Goal: Task Accomplishment & Management: Manage account settings

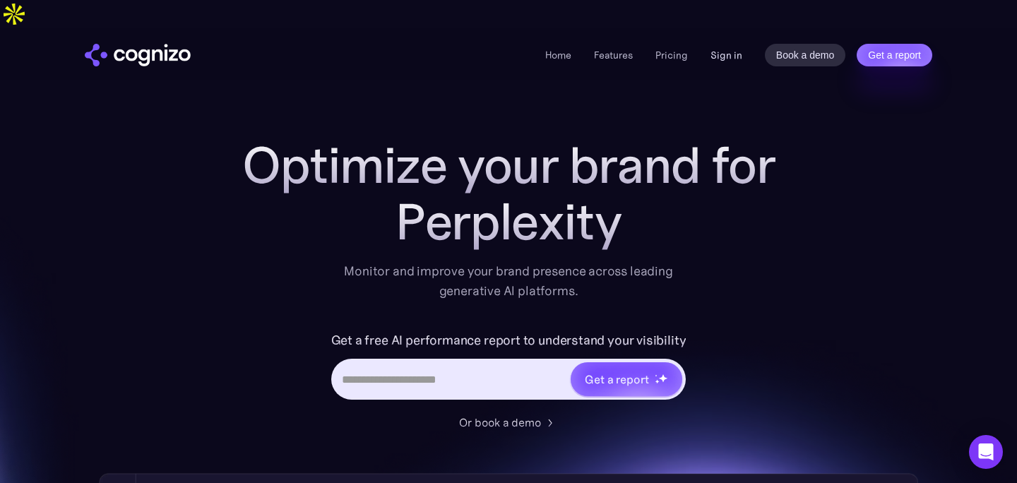
click at [723, 47] on link "Sign in" at bounding box center [727, 55] width 32 height 17
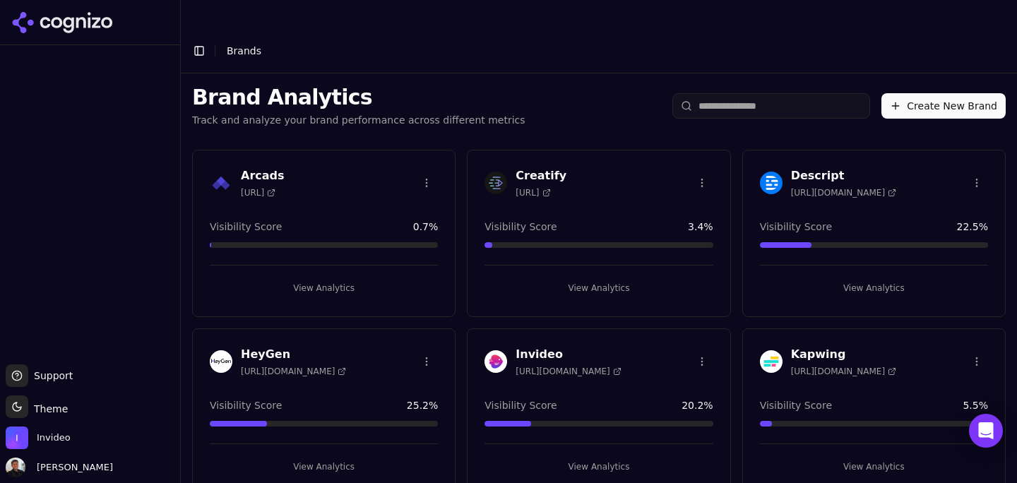
click at [555, 348] on div "Invideo [URL][DOMAIN_NAME]" at bounding box center [599, 363] width 262 height 35
click at [543, 346] on h3 "Invideo" at bounding box center [568, 354] width 105 height 17
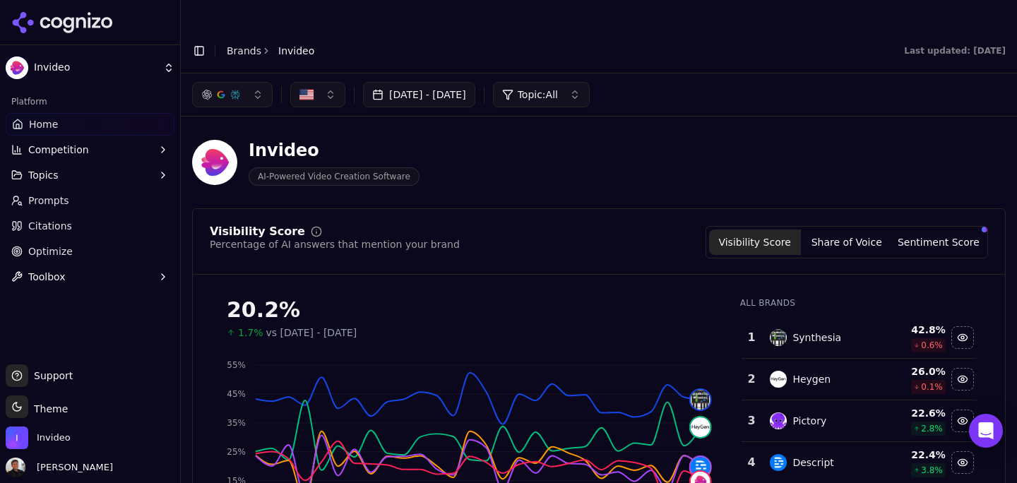
click at [80, 207] on link "Prompts" at bounding box center [90, 200] width 169 height 23
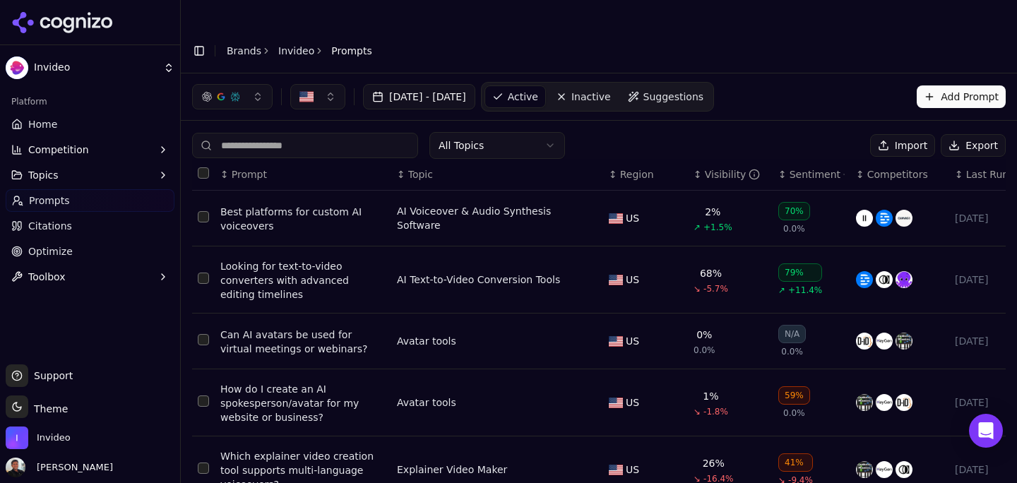
click at [636, 132] on div "All Topics Import Export" at bounding box center [599, 145] width 814 height 27
click at [929, 85] on button "Add Prompt" at bounding box center [961, 96] width 89 height 23
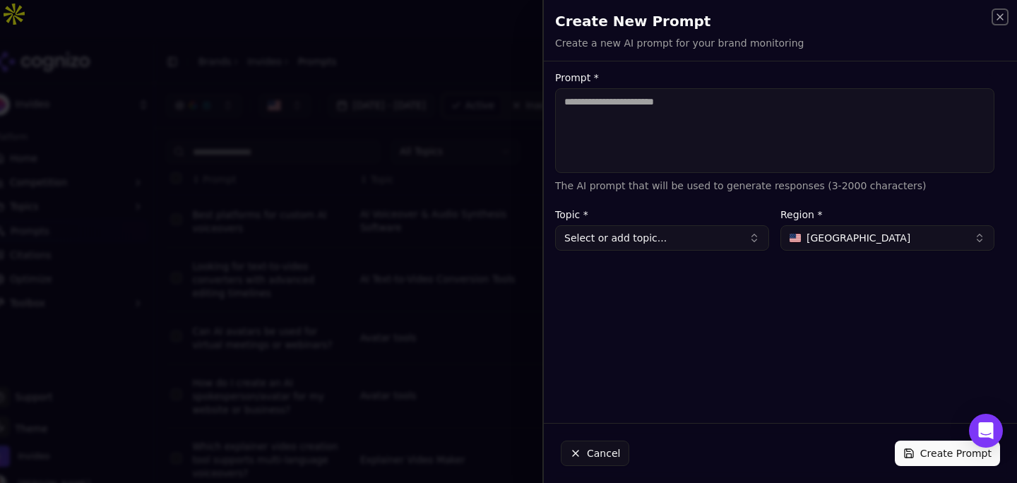
click at [1003, 22] on icon "button" at bounding box center [1000, 16] width 11 height 11
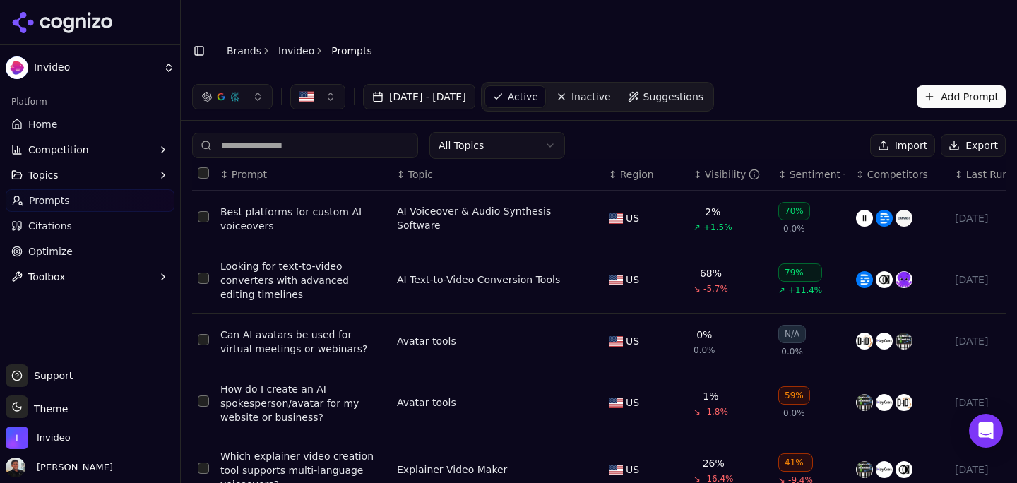
click at [795, 82] on div "[DATE] - [DATE] Active Inactive Suggestions Add Prompt" at bounding box center [599, 97] width 814 height 30
click at [834, 82] on div "[DATE] - [DATE] Active Inactive Suggestions Add Prompt" at bounding box center [599, 97] width 814 height 30
click at [602, 132] on div "All Topics Import Export" at bounding box center [599, 145] width 814 height 27
click at [663, 132] on div "All Topics Import Export" at bounding box center [599, 145] width 814 height 27
click at [968, 134] on button "Export" at bounding box center [973, 145] width 65 height 23
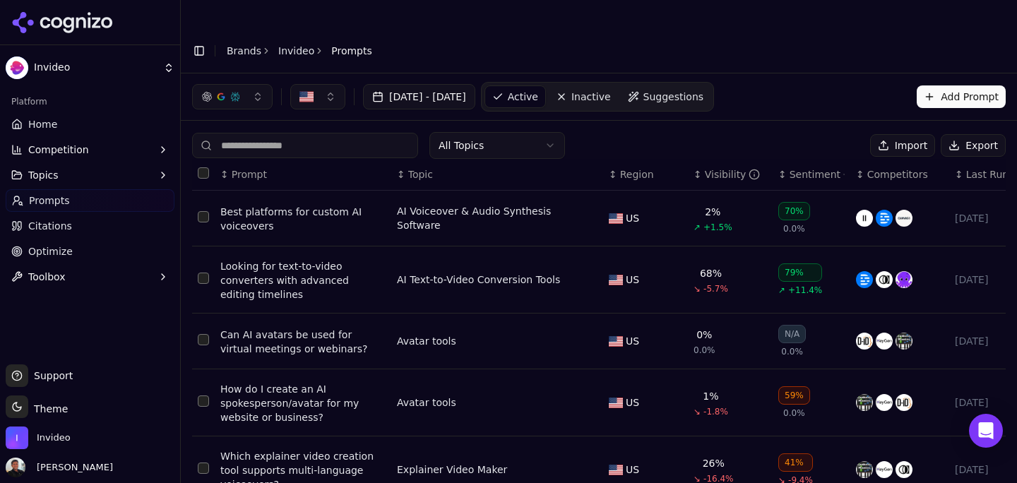
click at [80, 60] on html "Invideo Platform Home Competition Topics Prompts Citations Optimize Toolbox Sup…" at bounding box center [508, 256] width 1017 height 512
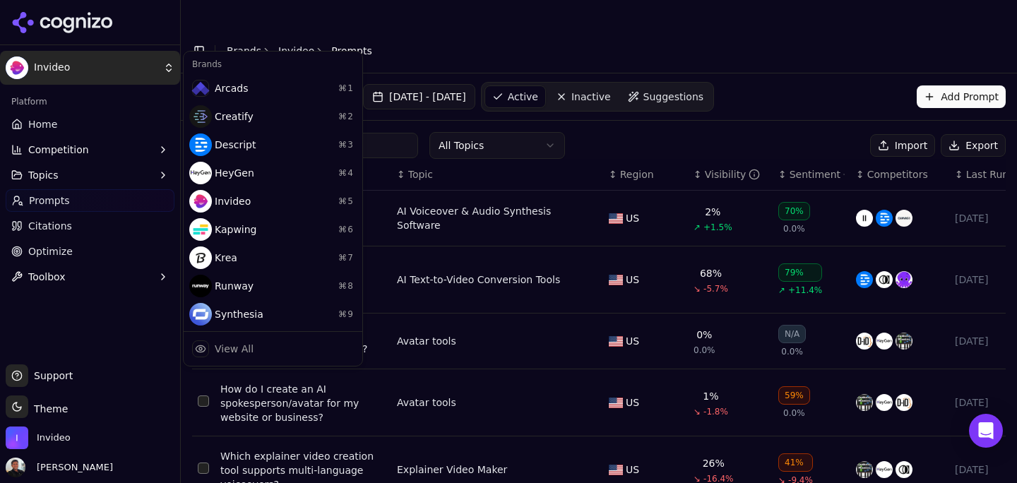
click at [52, 123] on html "Invideo Platform Home Competition Topics Prompts Citations Optimize Toolbox Sup…" at bounding box center [508, 256] width 1017 height 512
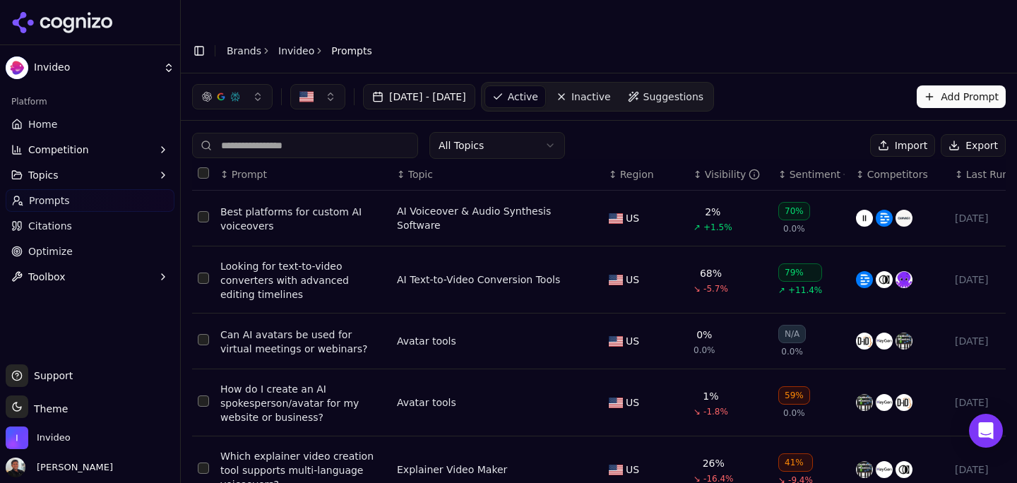
click at [52, 123] on span "Home" at bounding box center [42, 124] width 29 height 14
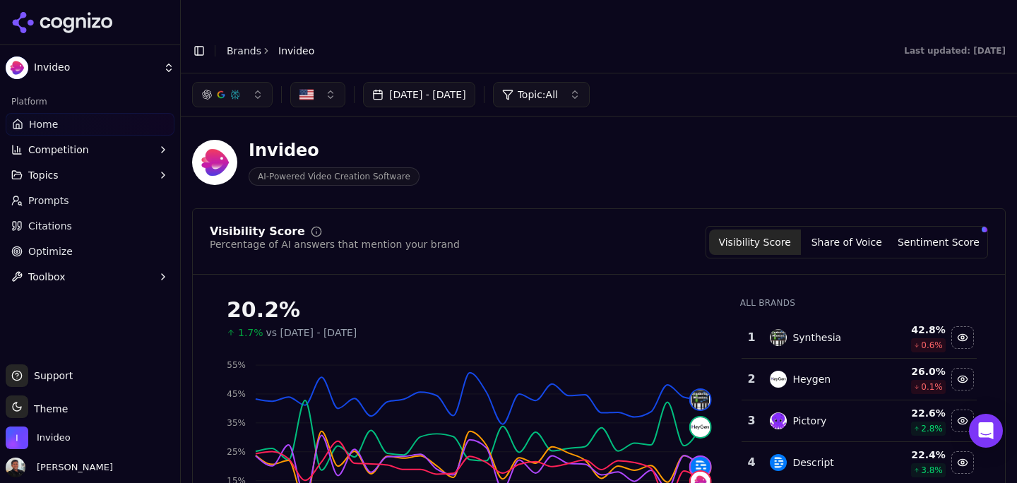
click at [87, 177] on button "Topics" at bounding box center [90, 175] width 169 height 23
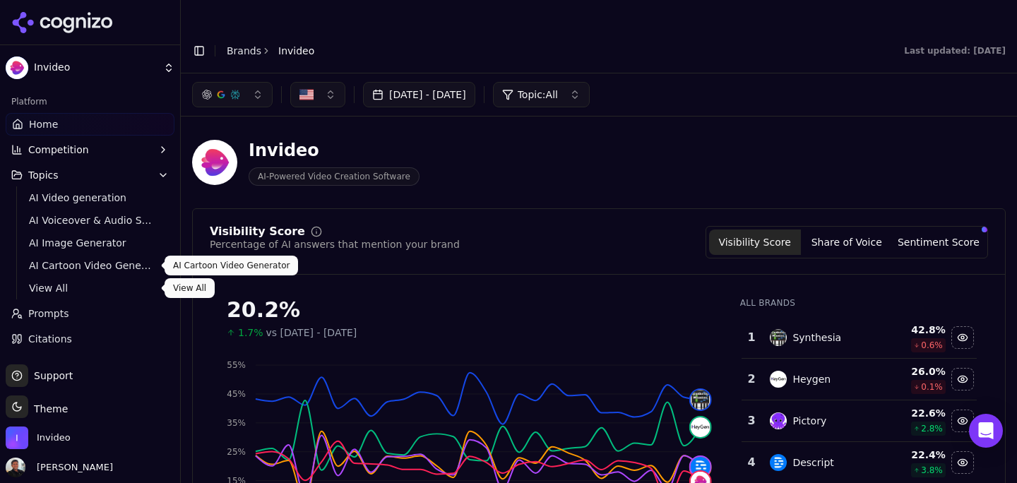
click at [59, 288] on span "View All" at bounding box center [90, 288] width 123 height 14
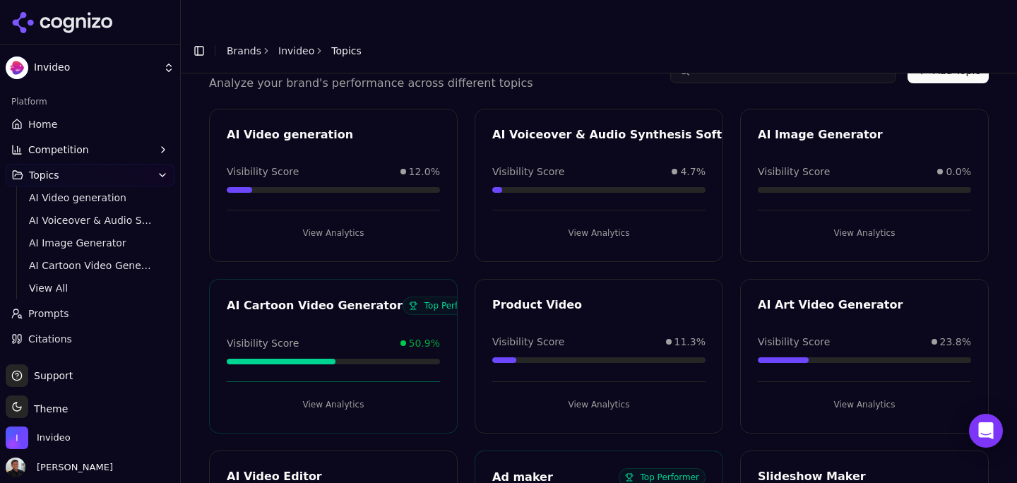
scroll to position [86, 0]
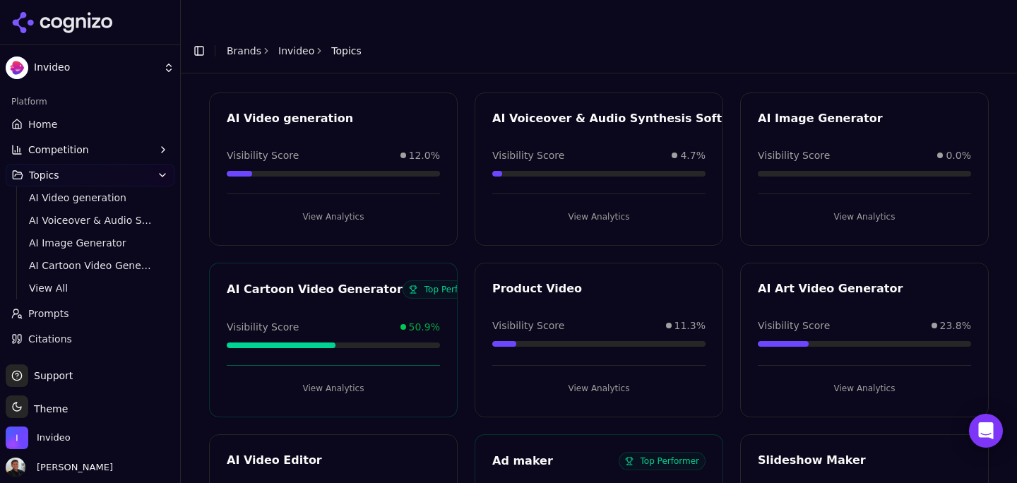
click at [323, 281] on div "AI Cartoon Video Generator" at bounding box center [315, 289] width 176 height 17
click at [330, 377] on button "View Analytics" at bounding box center [333, 388] width 213 height 23
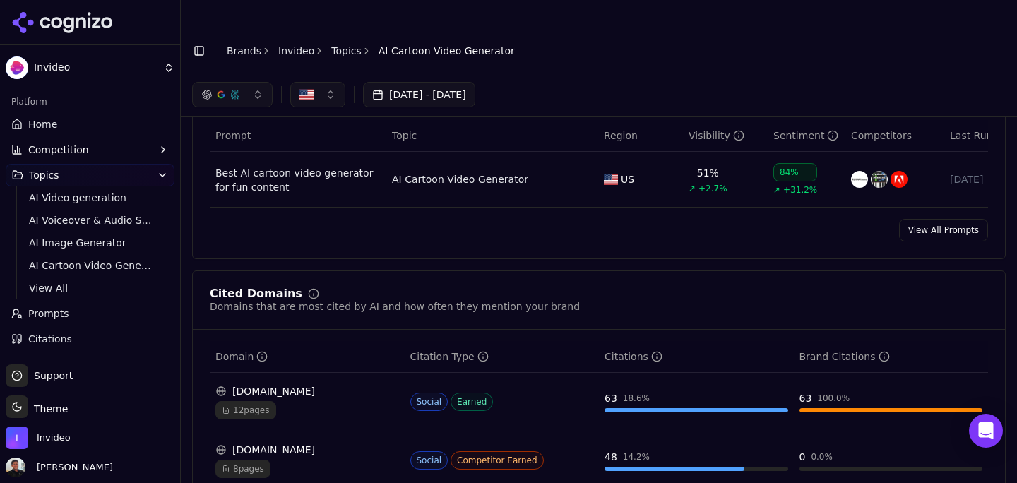
scroll to position [531, 0]
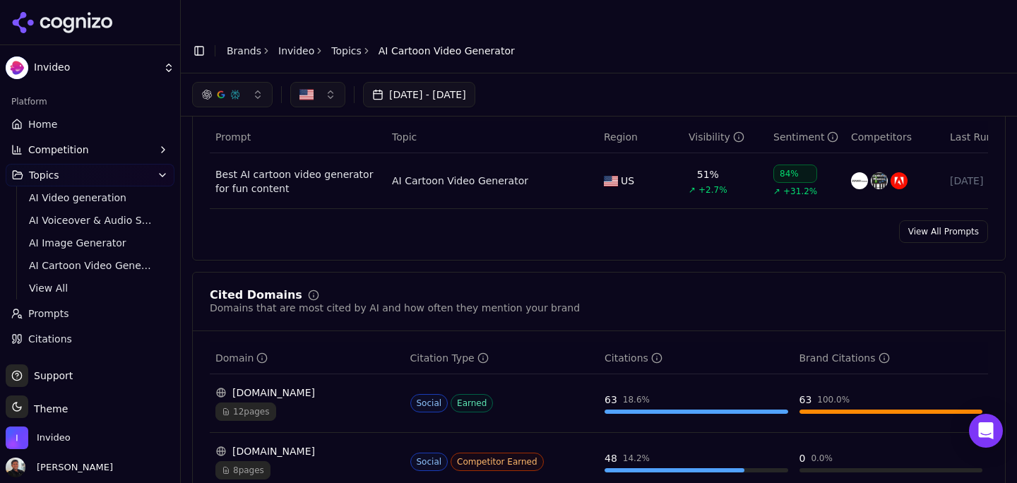
click at [936, 220] on link "View All Prompts" at bounding box center [943, 231] width 89 height 23
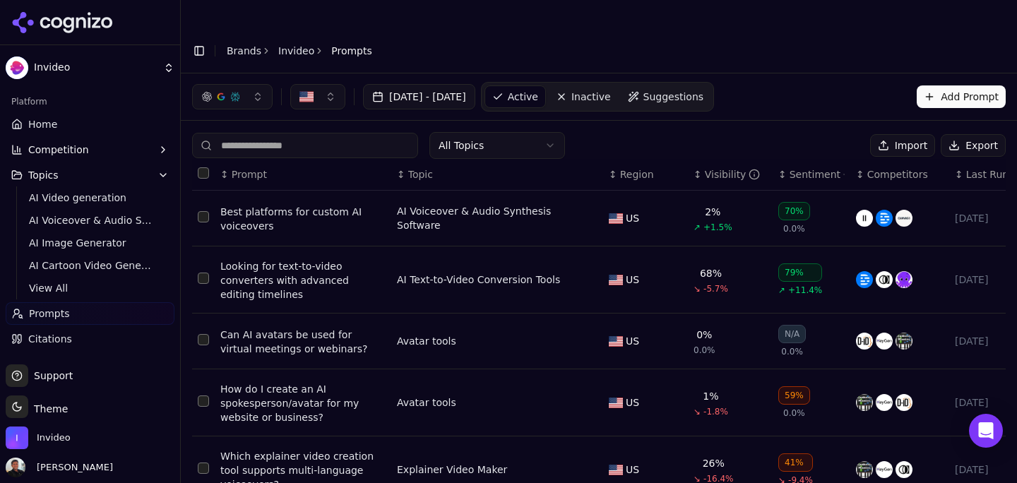
click at [947, 85] on button "Add Prompt" at bounding box center [961, 96] width 89 height 23
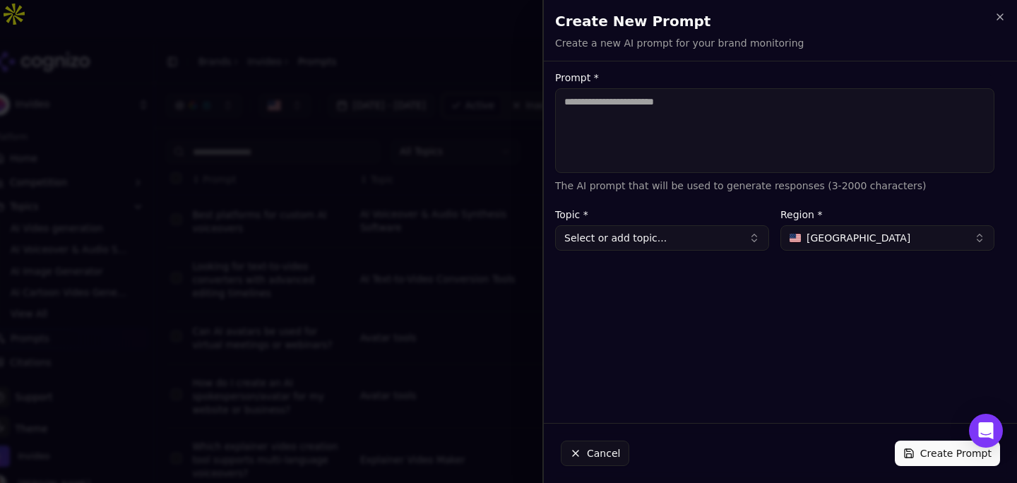
click at [674, 245] on button "Select or add topic..." at bounding box center [662, 237] width 214 height 25
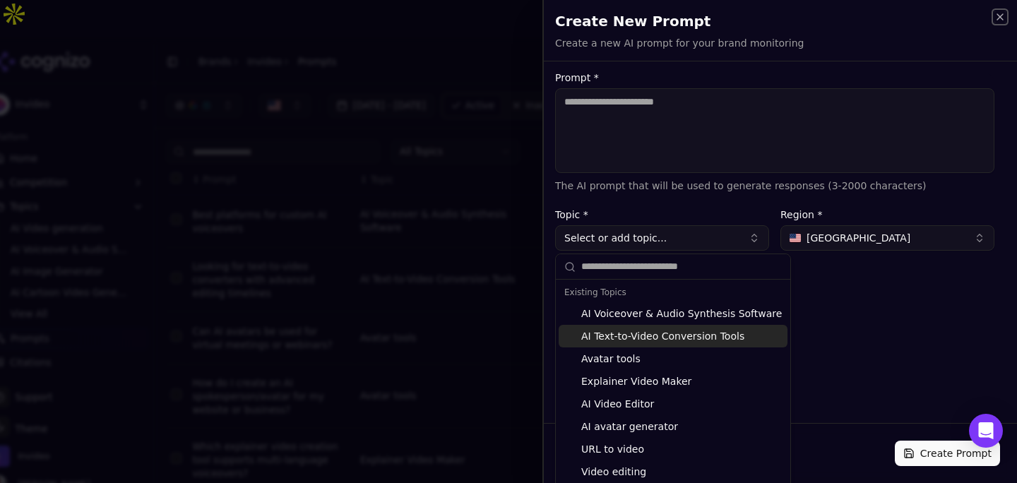
click at [998, 19] on icon "button" at bounding box center [1001, 17] width 6 height 6
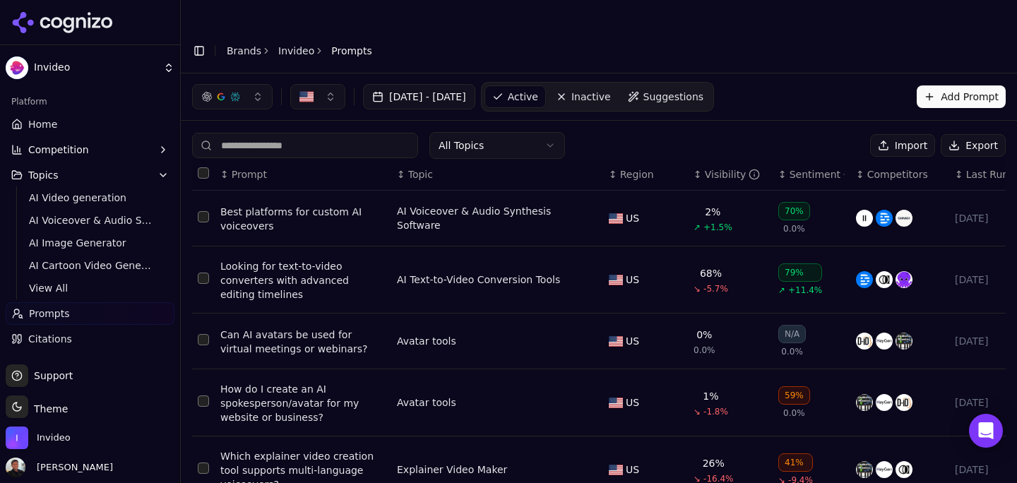
click at [68, 314] on link "Prompts" at bounding box center [90, 313] width 169 height 23
click at [48, 313] on span "Prompts" at bounding box center [49, 314] width 41 height 14
click at [53, 192] on span "AI Video generation" at bounding box center [90, 198] width 123 height 14
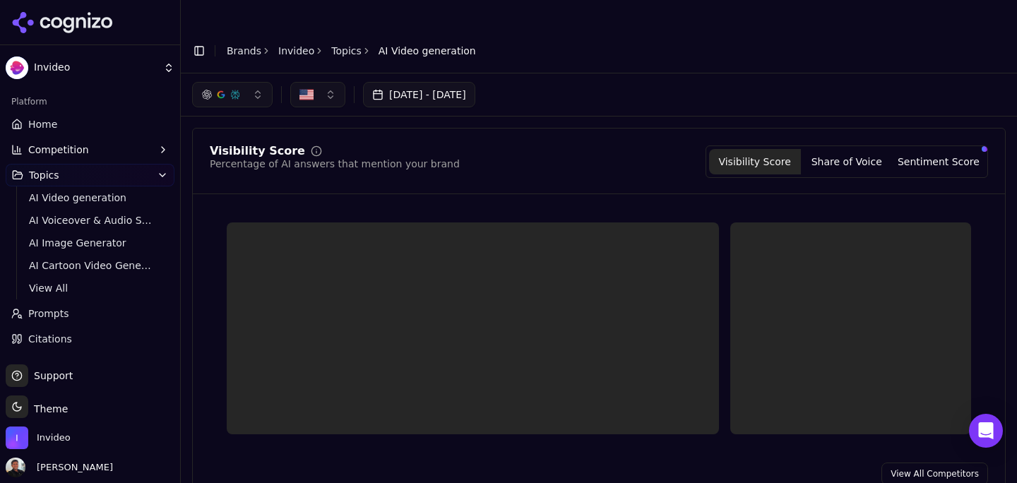
click at [50, 175] on html "Invideo Platform Home Competition Topics AI Video generation AI Voiceover & Aud…" at bounding box center [508, 256] width 1017 height 512
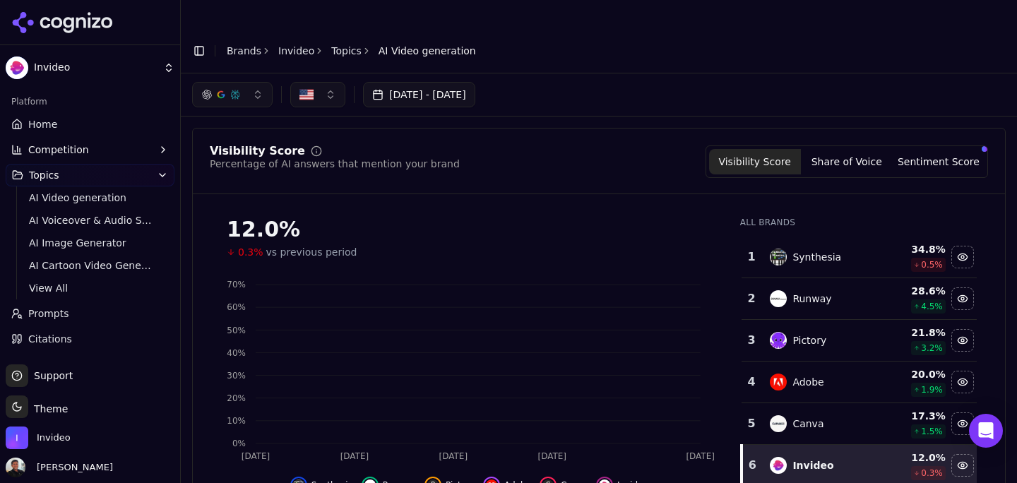
click at [143, 169] on button "Topics" at bounding box center [90, 175] width 169 height 23
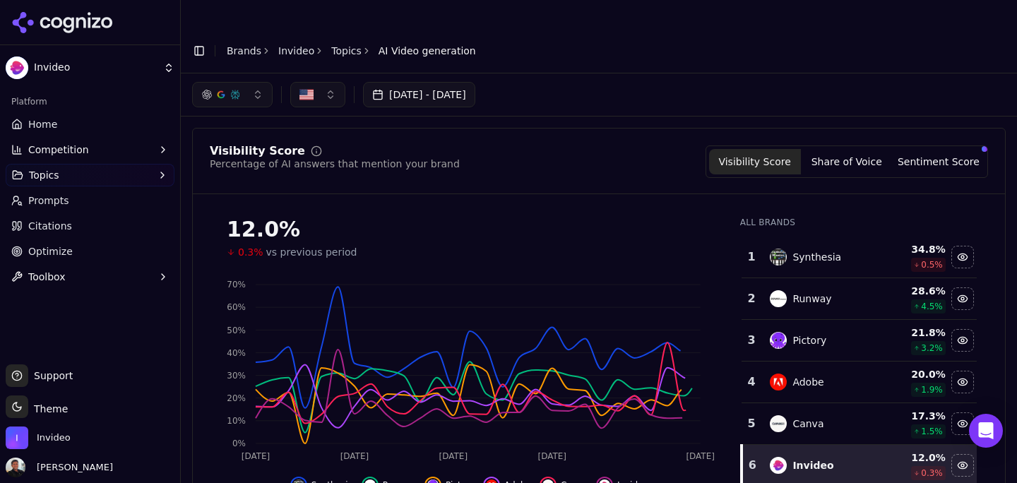
click at [59, 195] on span "Prompts" at bounding box center [48, 201] width 41 height 14
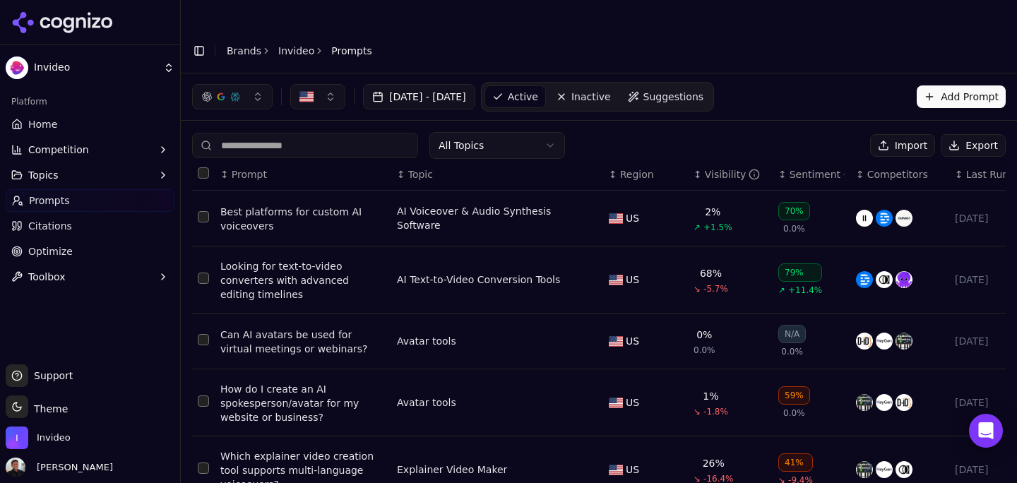
click at [475, 112] on html "Invideo Platform Home Competition Topics Prompts Citations Optimize Toolbox Sup…" at bounding box center [508, 256] width 1017 height 512
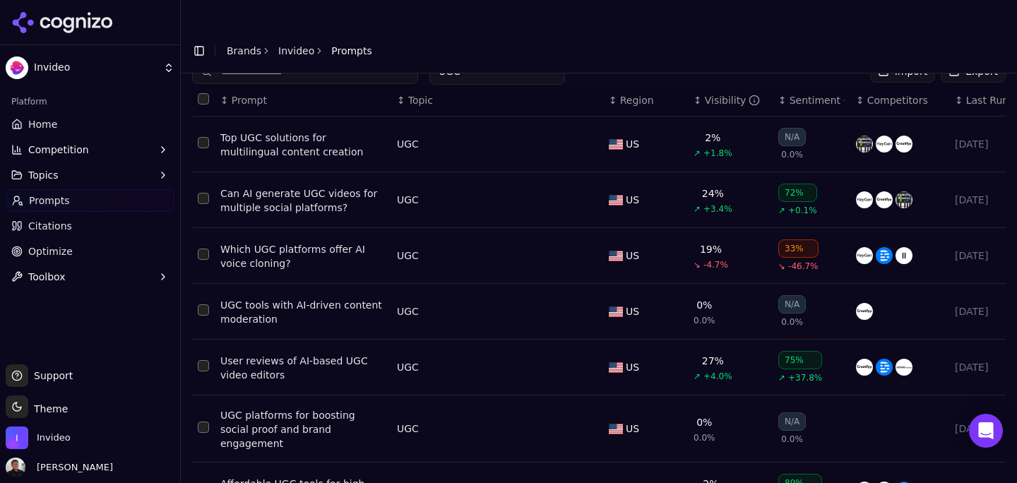
scroll to position [286, 0]
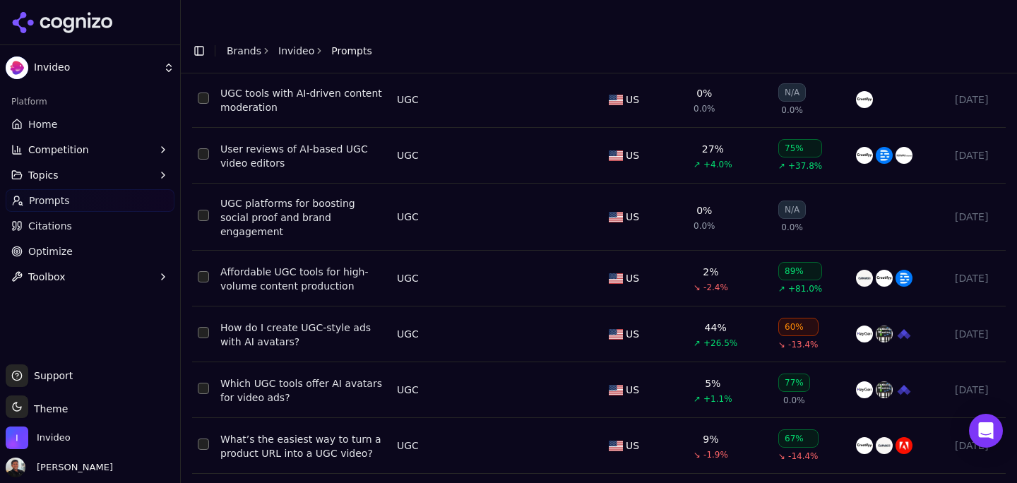
click at [395, 461] on html "Invideo Platform Home Competition Topics Prompts Citations Optimize Toolbox Sup…" at bounding box center [508, 256] width 1017 height 512
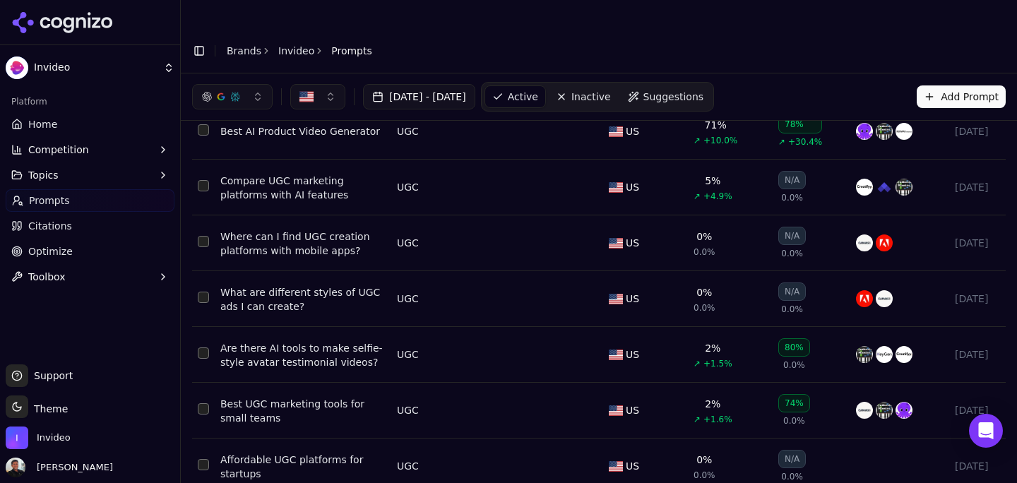
scroll to position [0, 0]
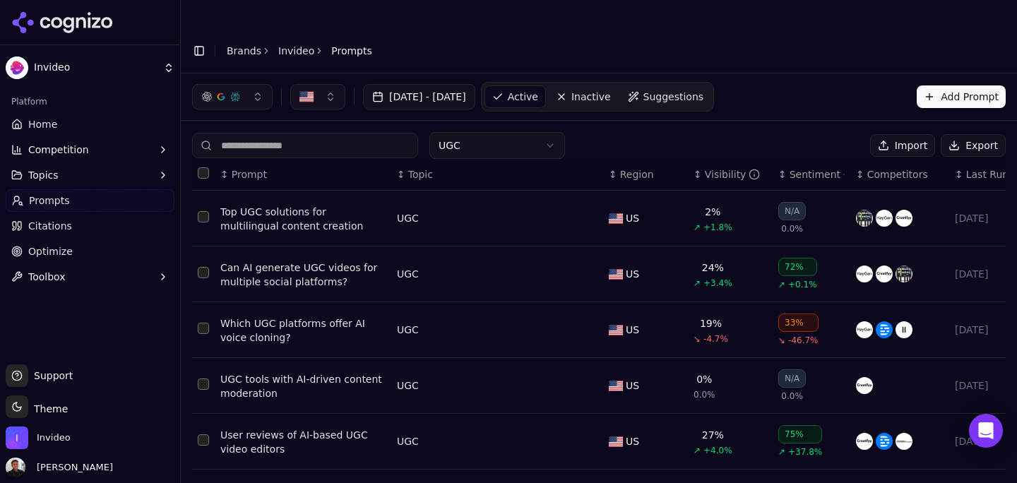
click at [974, 134] on button "Export" at bounding box center [973, 145] width 65 height 23
click at [494, 117] on html "Invideo Platform Home Competition Topics Prompts Citations Optimize Toolbox Sup…" at bounding box center [508, 256] width 1017 height 512
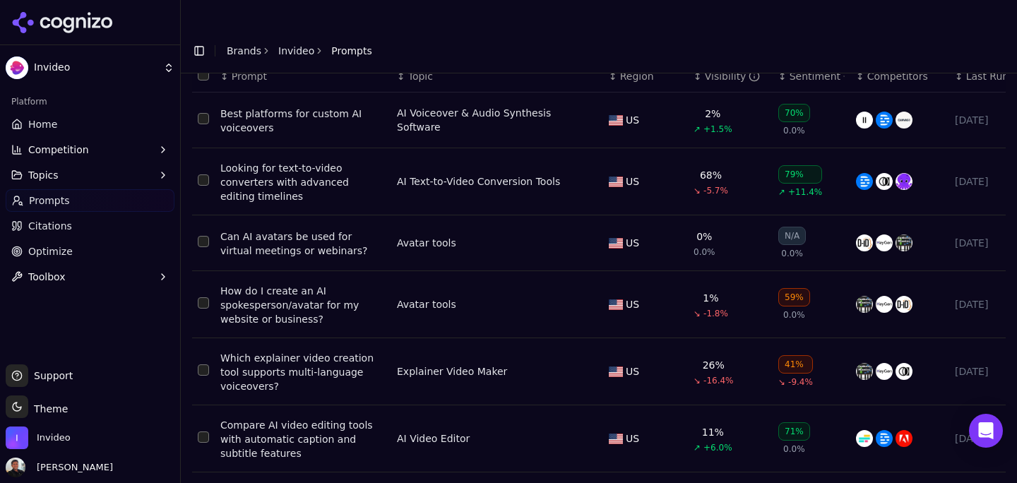
scroll to position [333, 0]
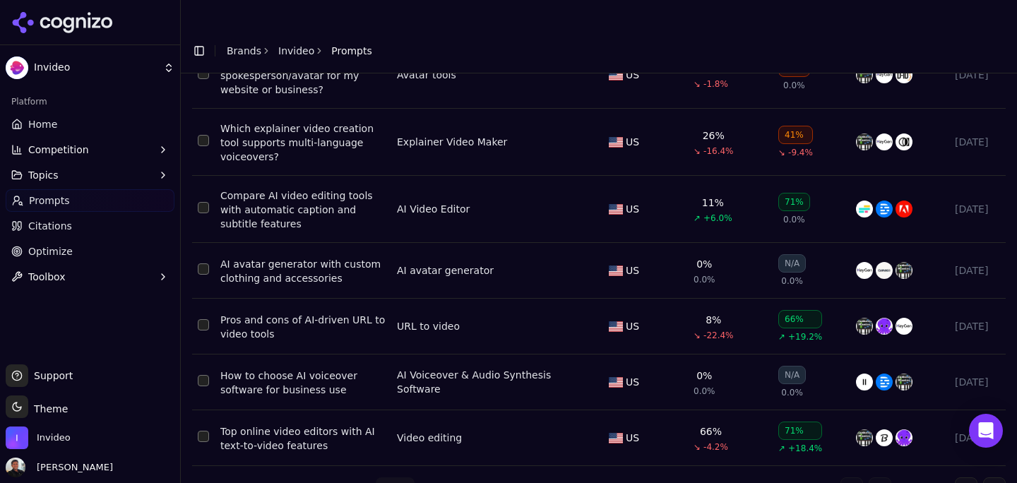
click at [384, 453] on html "Invideo Platform Home Competition Topics Prompts Citations Optimize Toolbox Sup…" at bounding box center [508, 256] width 1017 height 512
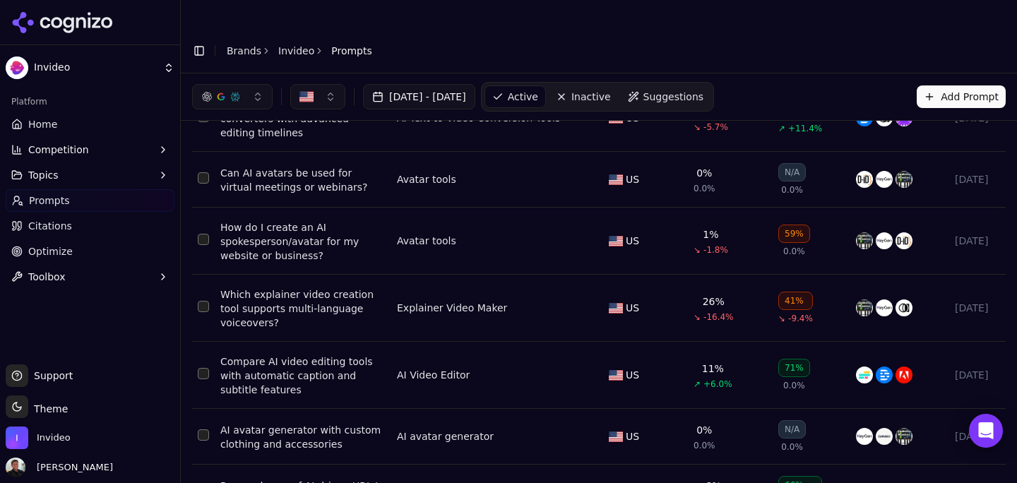
scroll to position [0, 0]
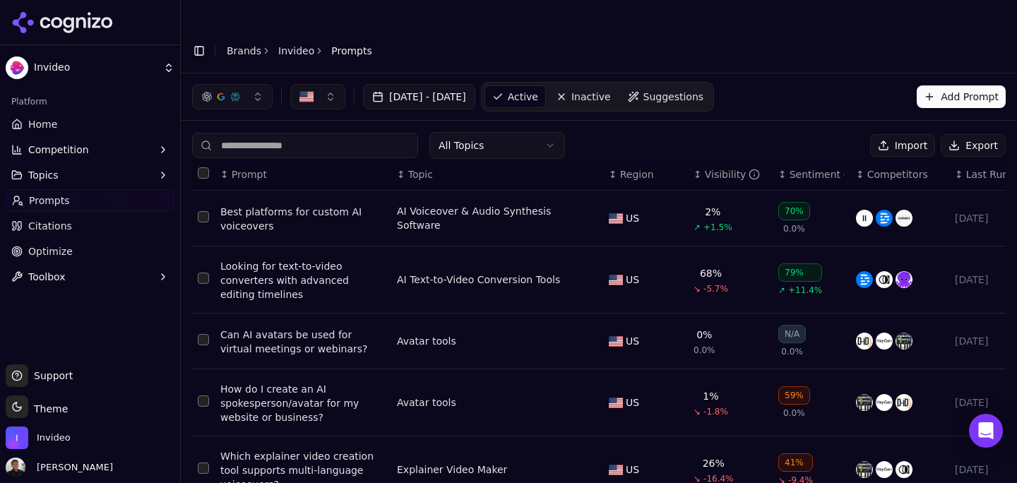
click at [987, 134] on button "Export" at bounding box center [973, 145] width 65 height 23
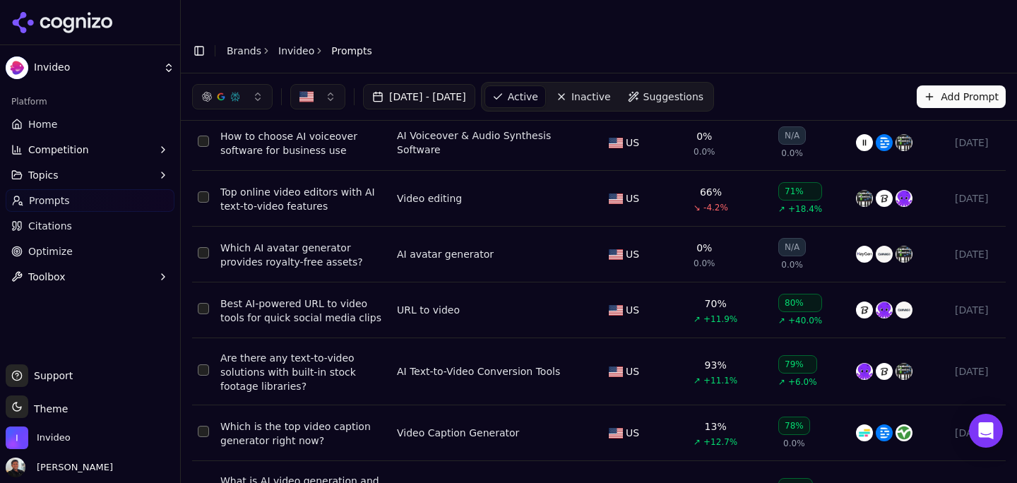
scroll to position [400, 0]
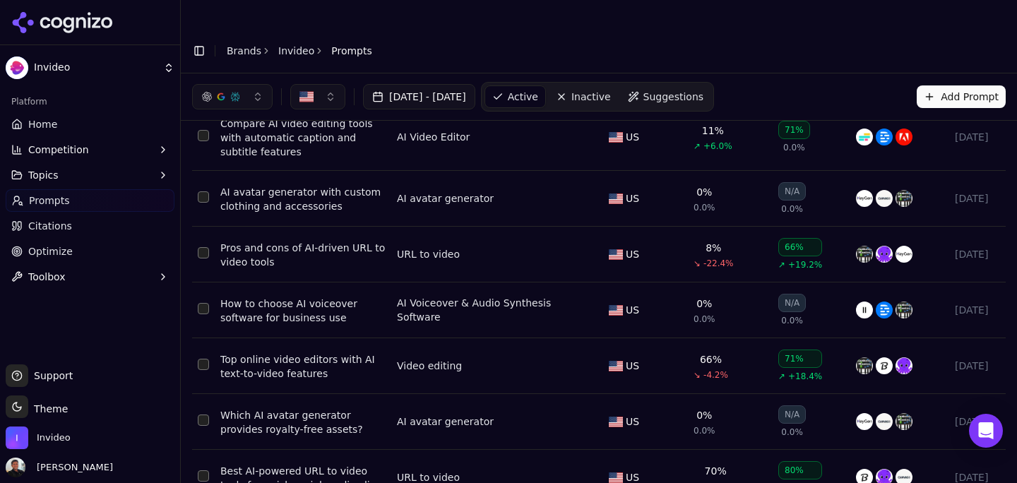
click at [76, 224] on link "Citations" at bounding box center [90, 226] width 169 height 23
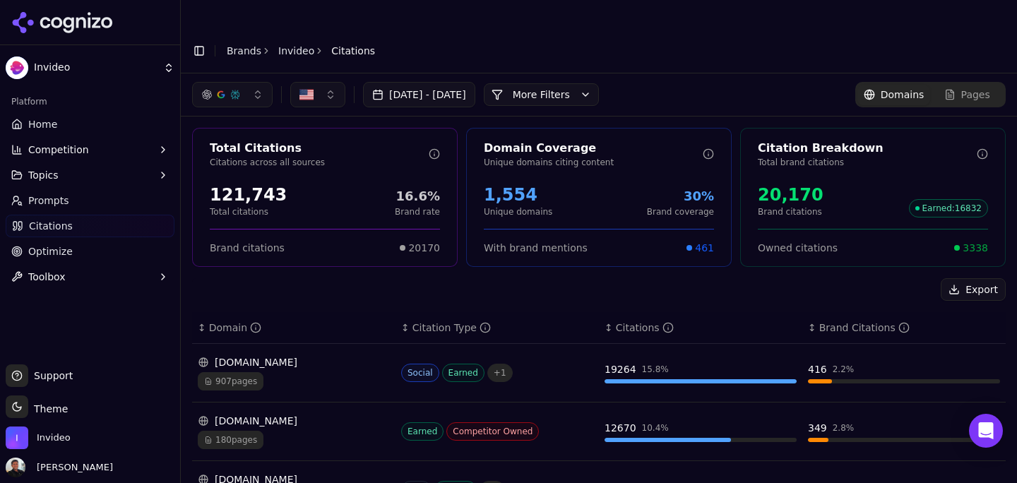
click at [69, 212] on ul "Home Competition Topics Prompts Citations Optimize Toolbox" at bounding box center [90, 200] width 169 height 175
click at [63, 208] on link "Prompts" at bounding box center [90, 200] width 169 height 23
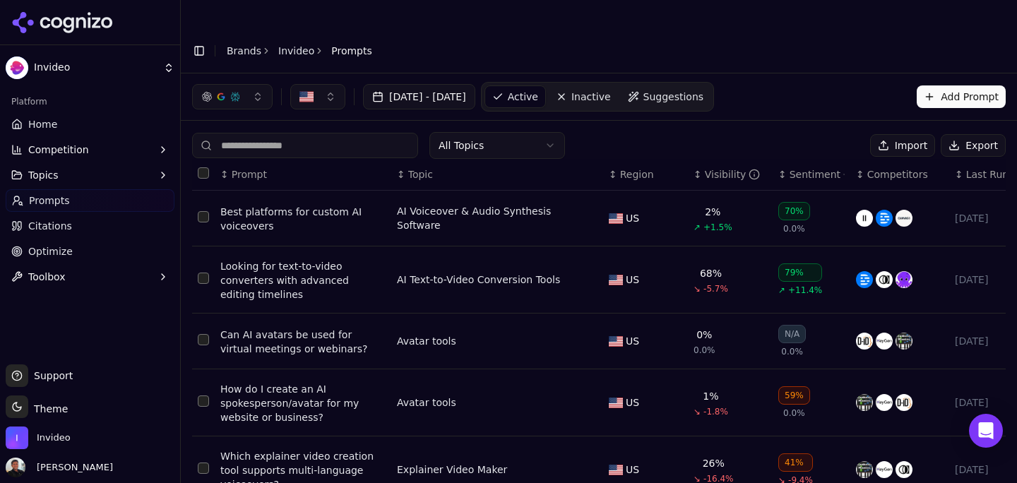
click at [617, 121] on div "All Topics Import Export ↕ Prompt ↕ Topic ↕ Region ↕ Visibility ↕ Sentiment ↕ C…" at bounding box center [599, 480] width 837 height 719
